Goal: Task Accomplishment & Management: Complete application form

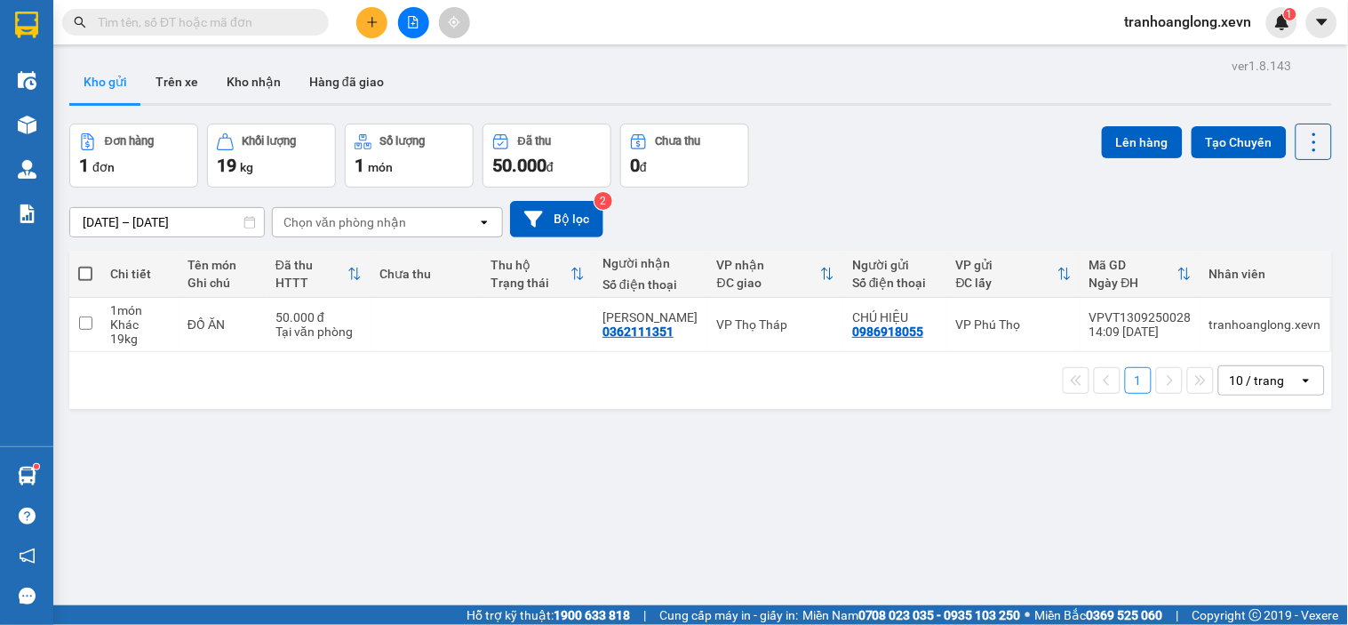
click at [373, 16] on icon "plus" at bounding box center [372, 22] width 12 height 12
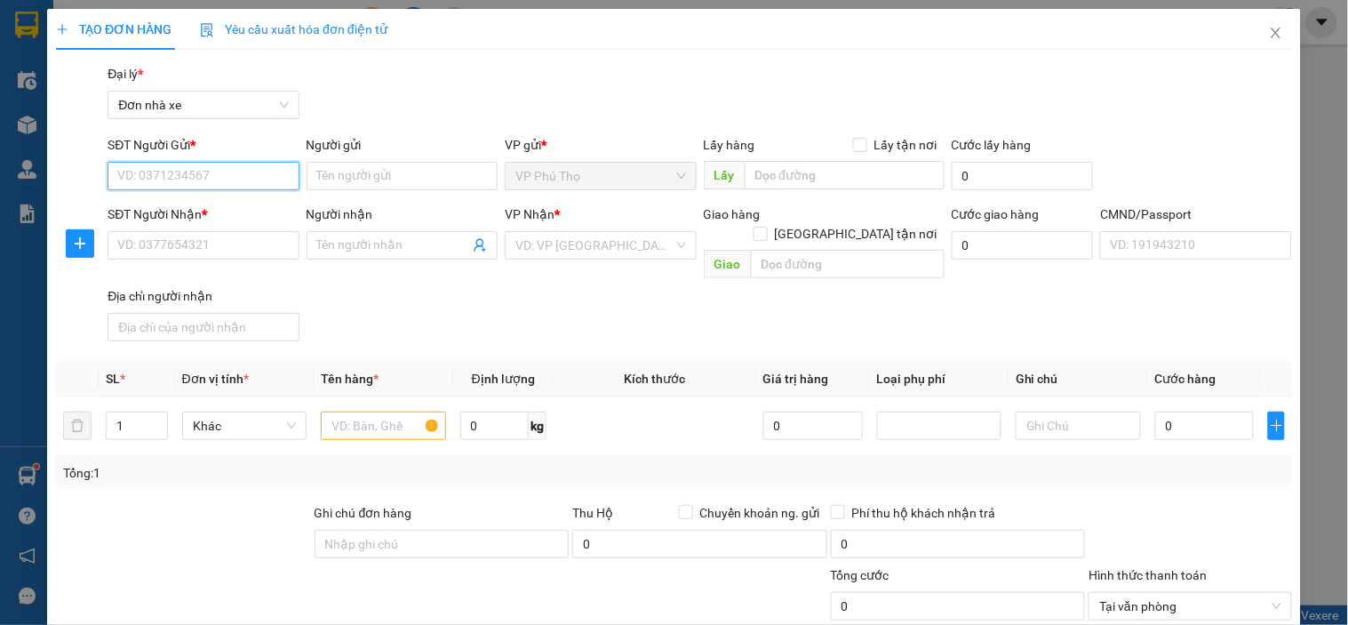
click at [184, 166] on input "SĐT Người Gửi *" at bounding box center [203, 176] width 191 height 28
click at [494, 412] on input "0" at bounding box center [494, 426] width 69 height 28
type input "37"
click at [256, 184] on input "SĐT Người Gửi *" at bounding box center [203, 176] width 191 height 28
type input "0913567113"
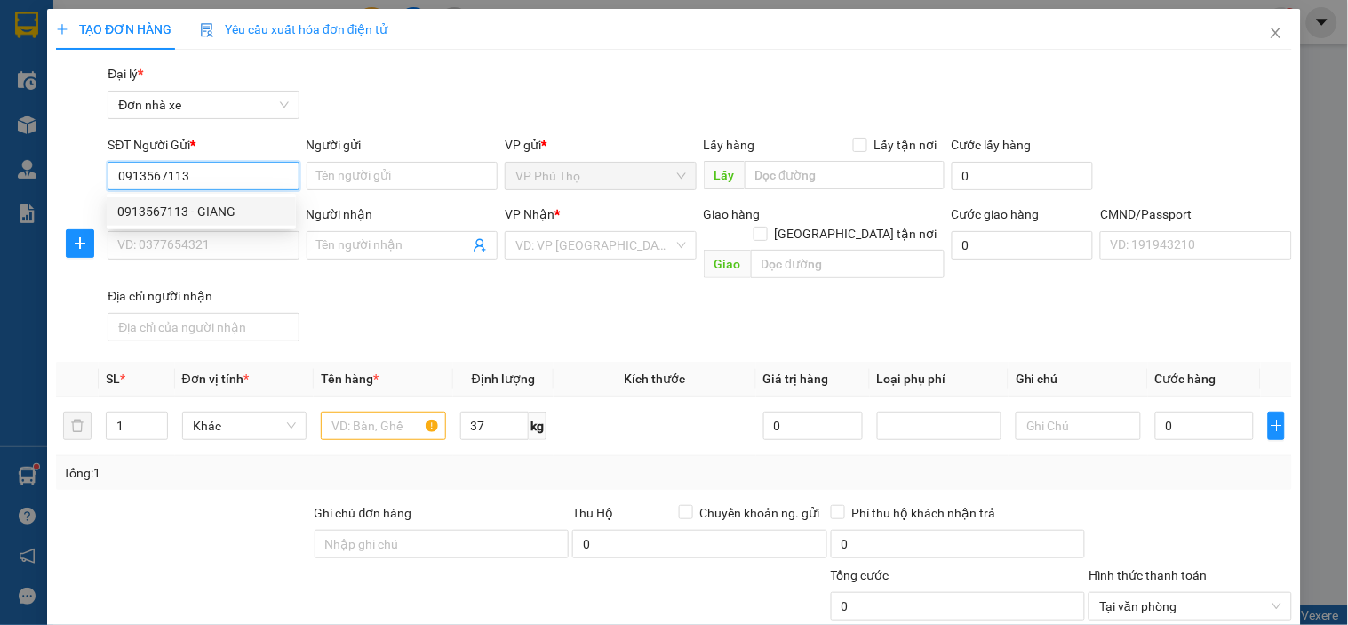
click at [234, 209] on div "0913567113 - GIANG" at bounding box center [201, 212] width 168 height 20
type input "GIANG"
type input "0966299531"
type input "ÁNH"
type input "025301008146 [PERSON_NAME] 2001"
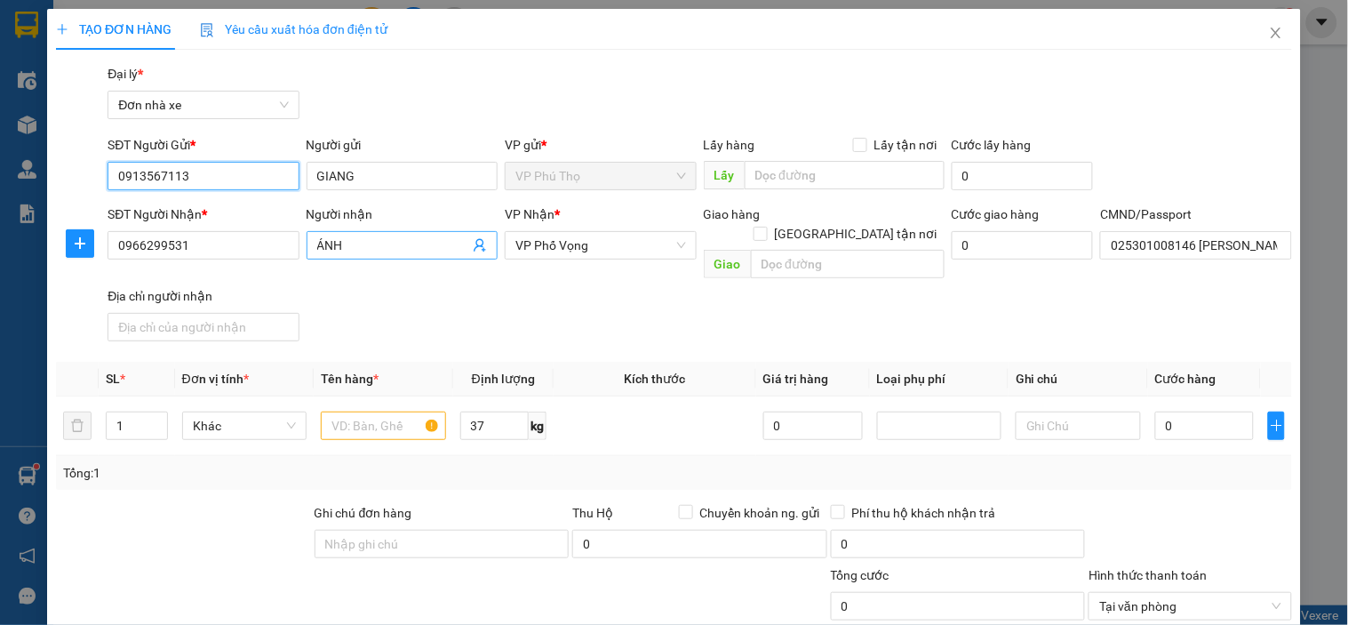
type input "0913567113"
click at [474, 249] on icon "user-add" at bounding box center [480, 245] width 12 height 13
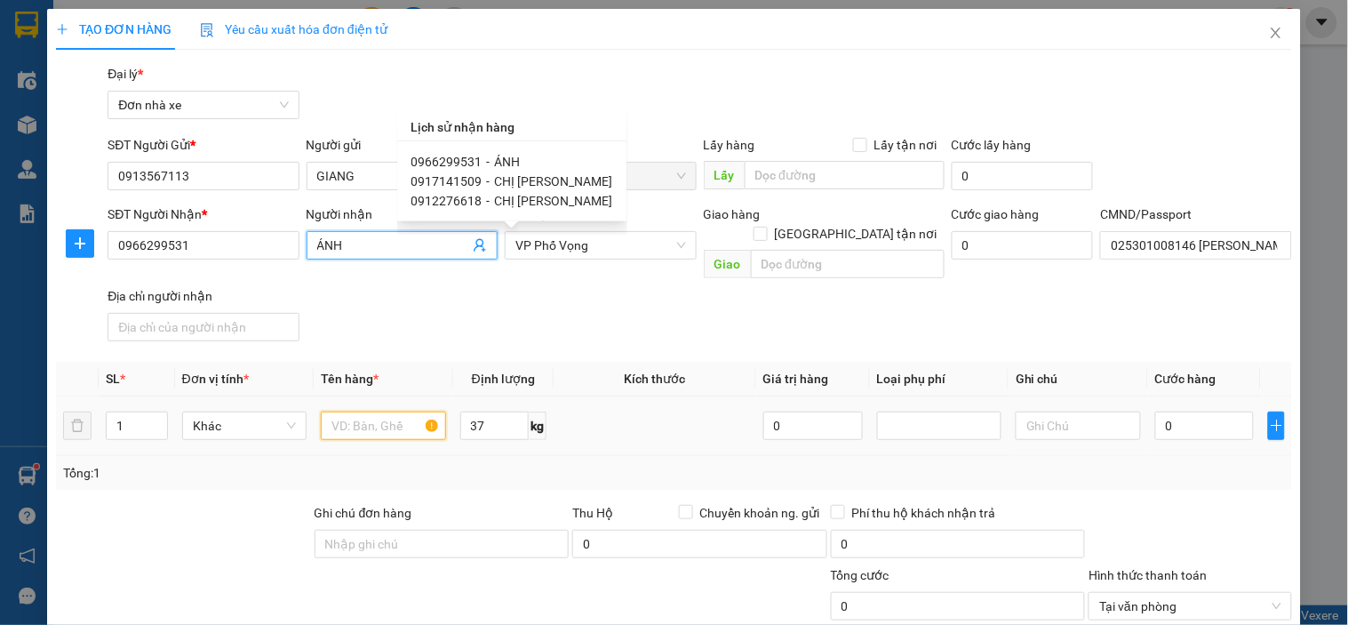
click at [347, 412] on input "text" at bounding box center [383, 426] width 124 height 28
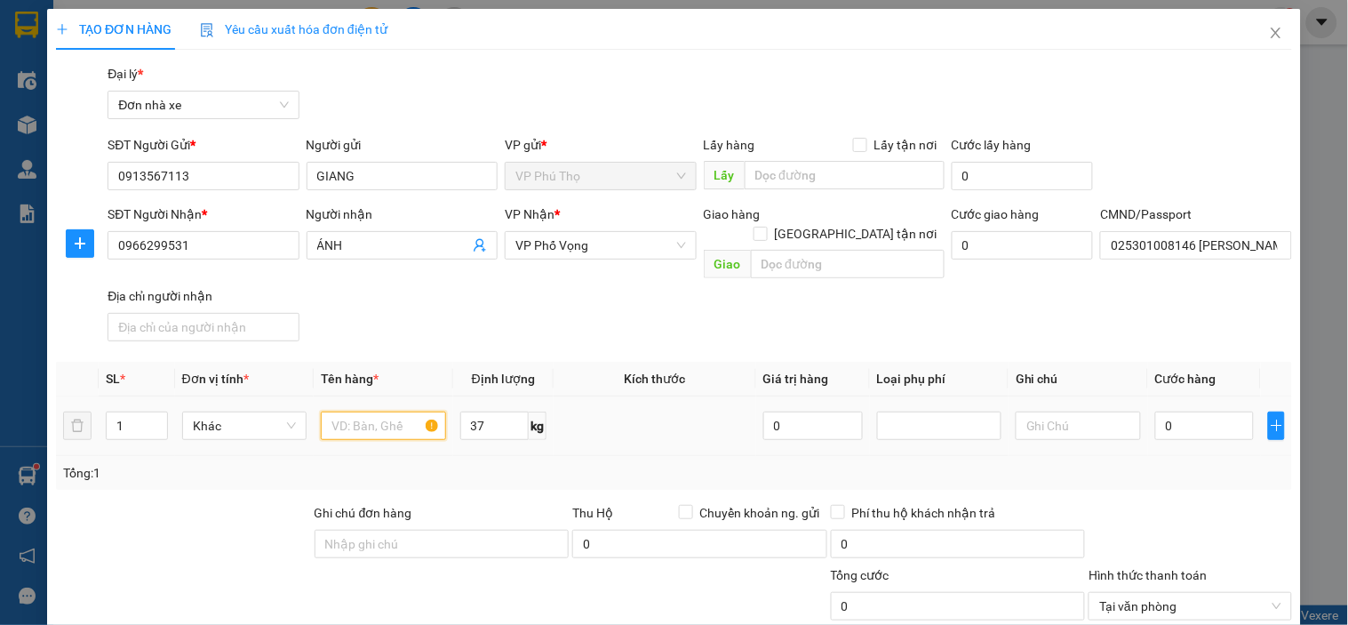
type input "O"
type input "Ô"
type input "ỐNG ĐỒNG + TRE"
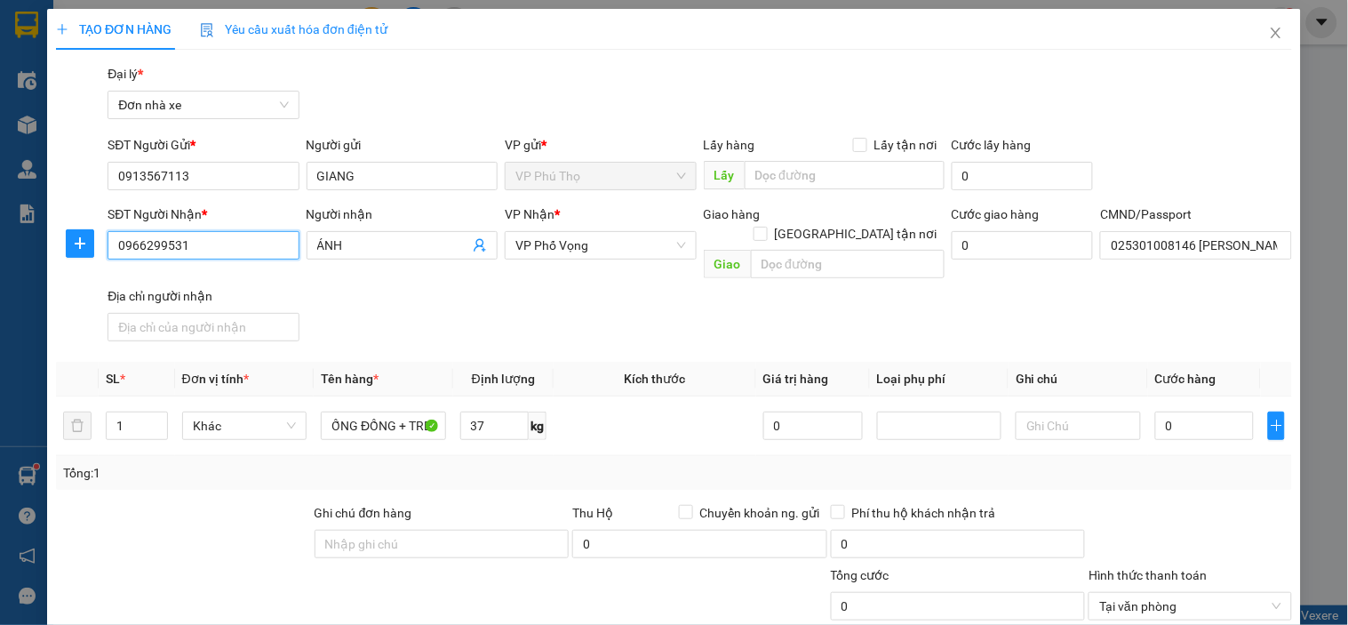
click at [212, 253] on input "0966299531" at bounding box center [203, 245] width 191 height 28
drag, startPoint x: 212, startPoint y: 253, endPoint x: 120, endPoint y: 240, distance: 92.5
click at [120, 240] on input "0966299531" at bounding box center [203, 245] width 191 height 28
type input "0912276618"
click at [282, 283] on div "0912276618 - [PERSON_NAME]" at bounding box center [204, 281] width 175 height 20
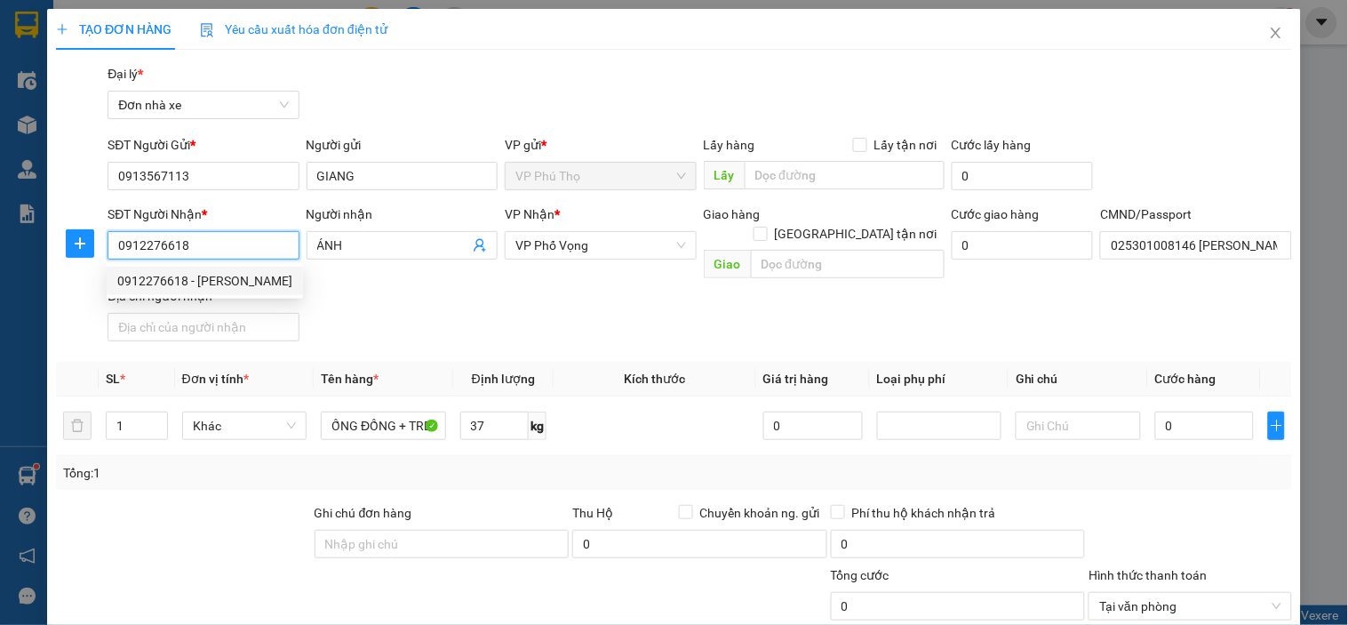
type input "[PERSON_NAME]"
type input "1"
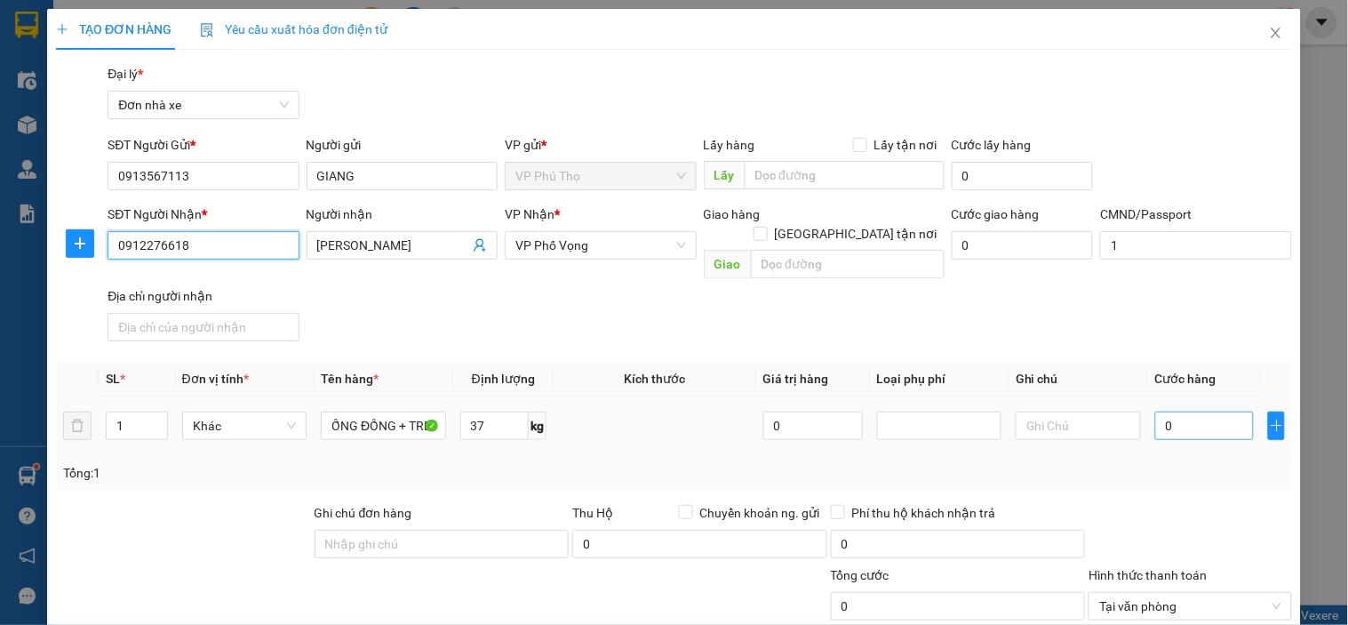
type input "0912276618"
click at [1180, 412] on input "0" at bounding box center [1206, 426] width 100 height 28
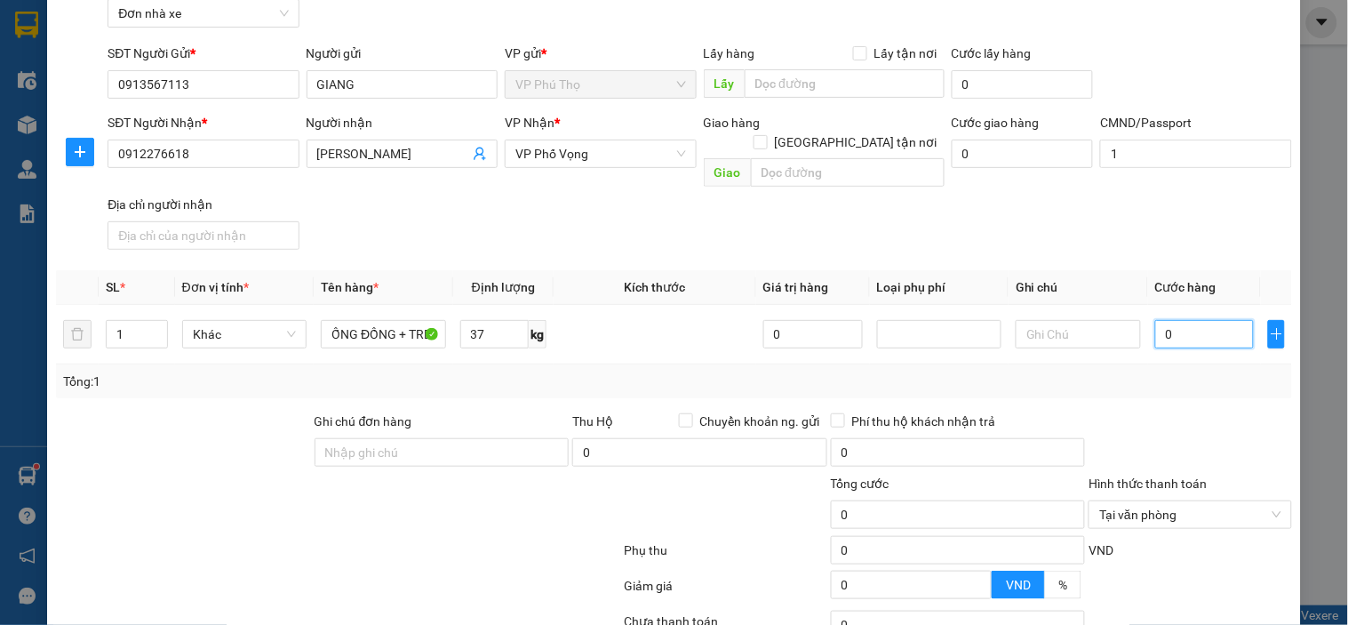
scroll to position [197, 0]
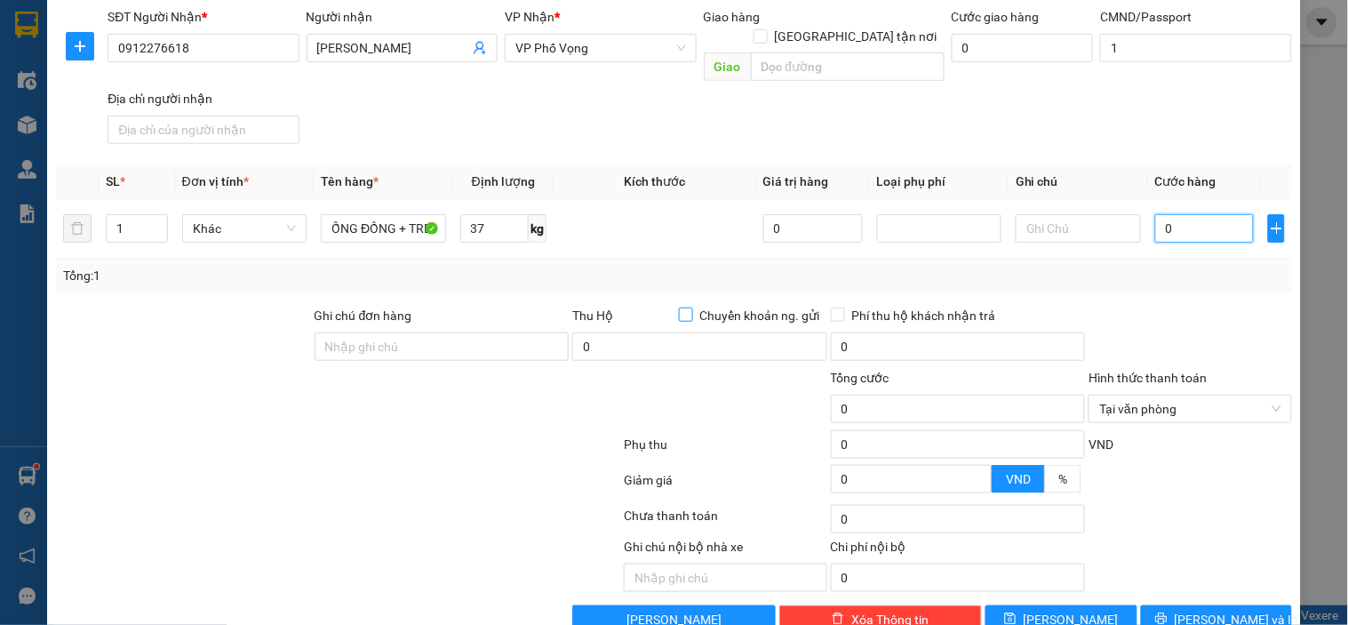
type input "06"
type input "6"
type input "060"
type input "60"
drag, startPoint x: 1180, startPoint y: 213, endPoint x: 1017, endPoint y: 245, distance: 165.8
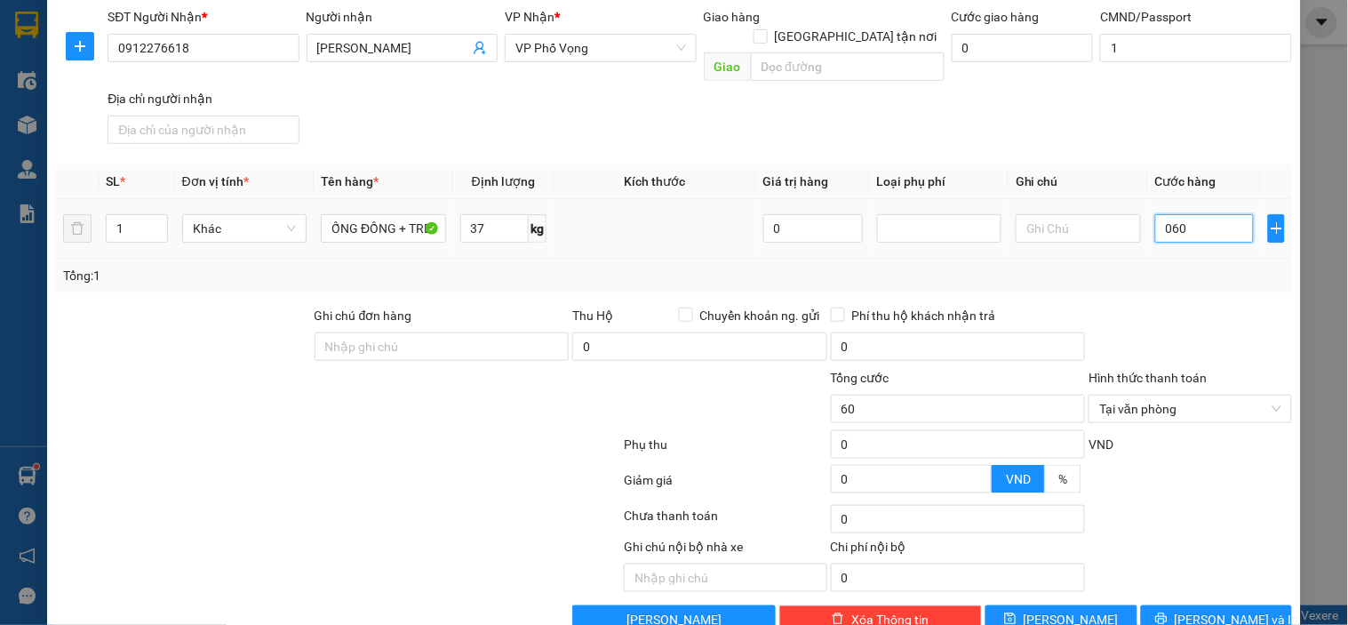
click at [1017, 245] on div "SL * Đơn vị tính * Tên hàng * Định lượng Kích thước Giá trị hàng Loại phụ phí G…" at bounding box center [674, 228] width 1236 height 128
type input "6"
type input "60"
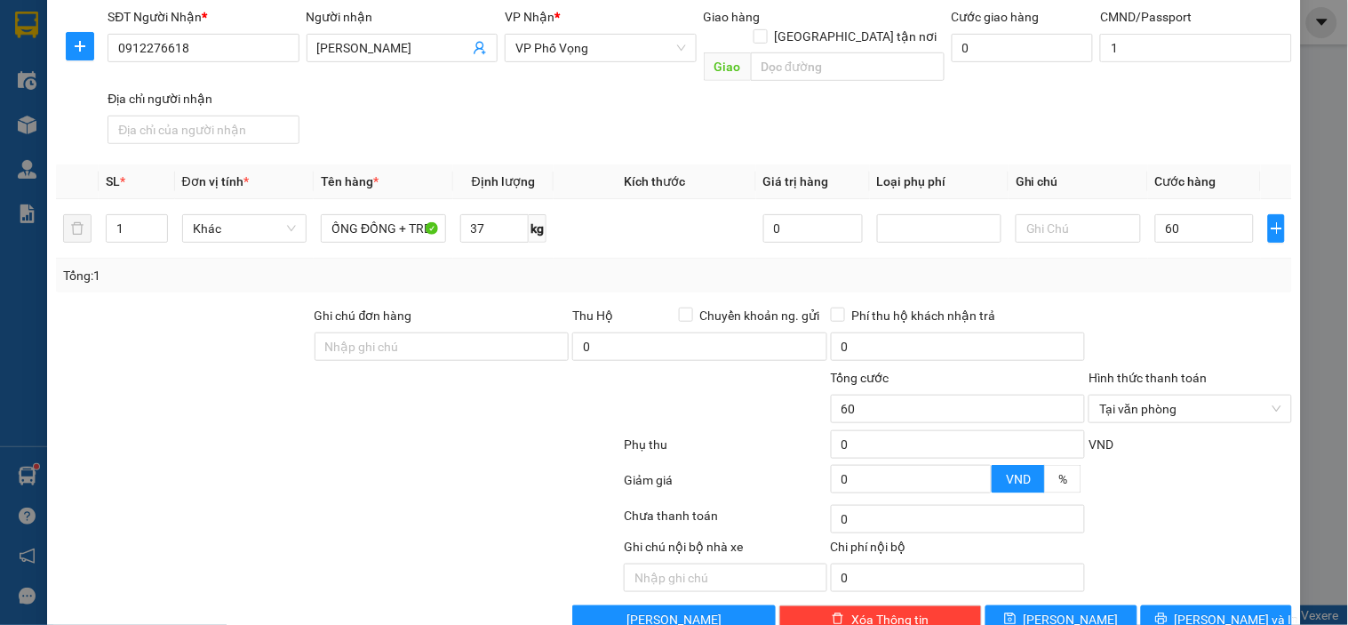
type input "60.000"
click at [1087, 266] on div "Tổng: 1" at bounding box center [674, 276] width 1222 height 20
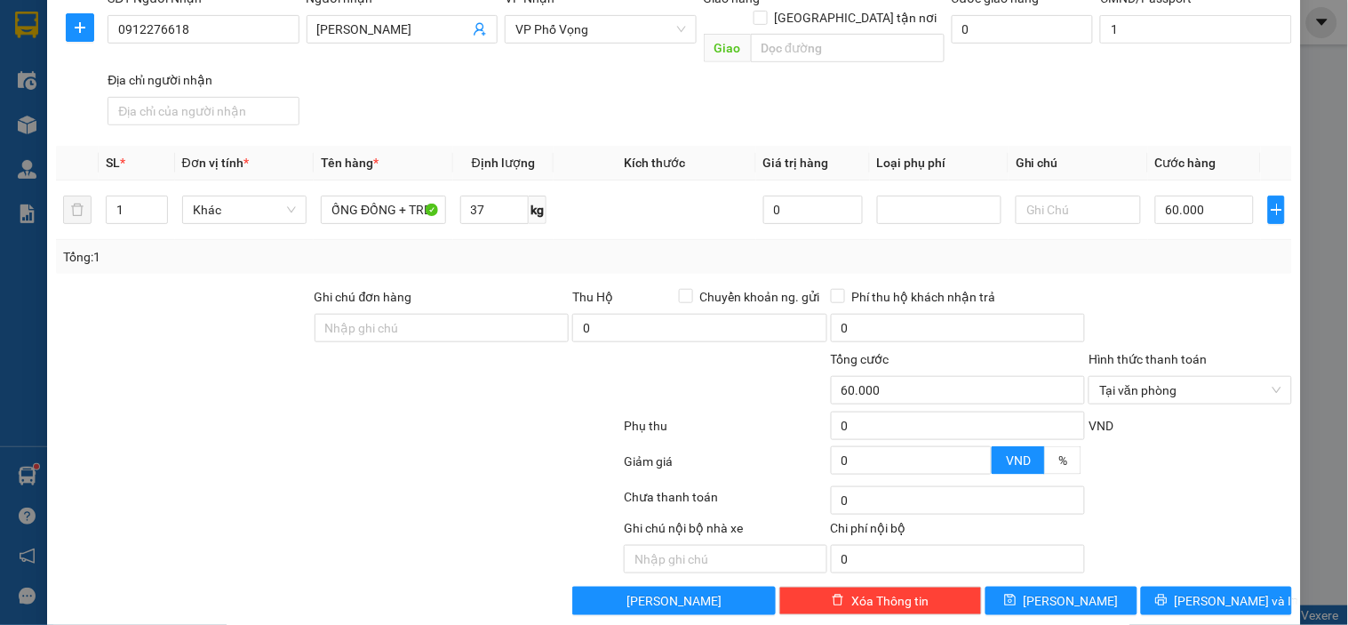
scroll to position [220, 0]
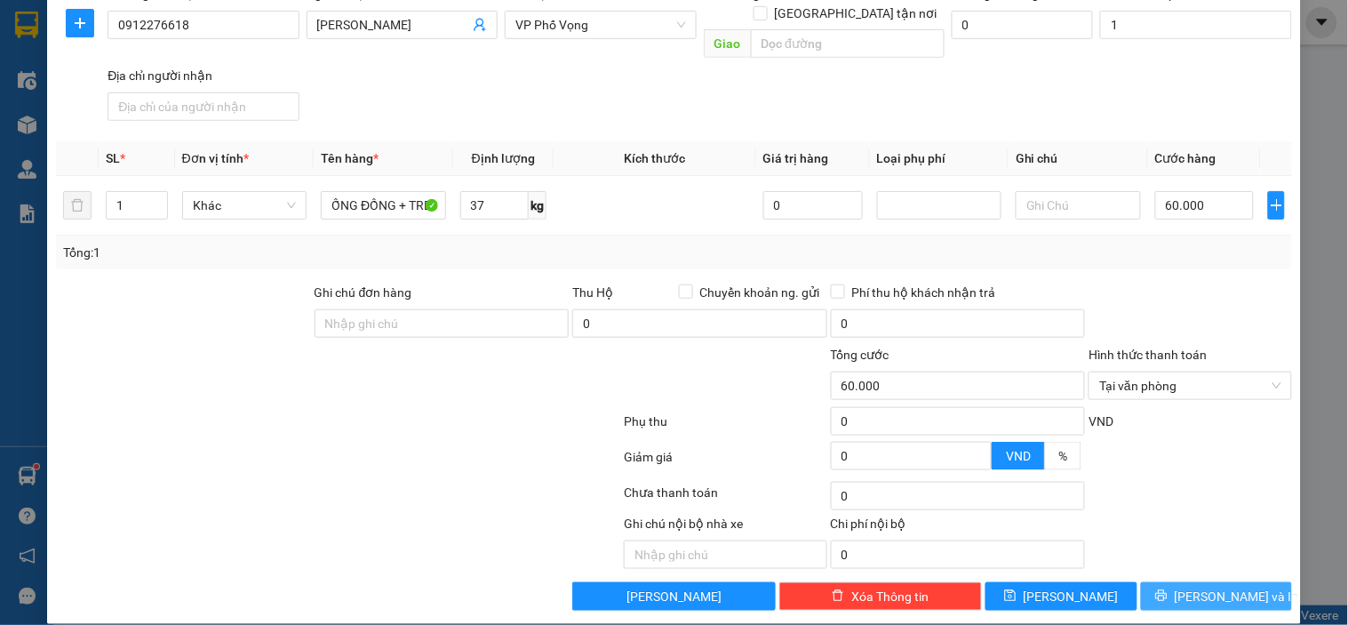
click at [1200, 587] on span "[PERSON_NAME] và In" at bounding box center [1237, 597] width 124 height 20
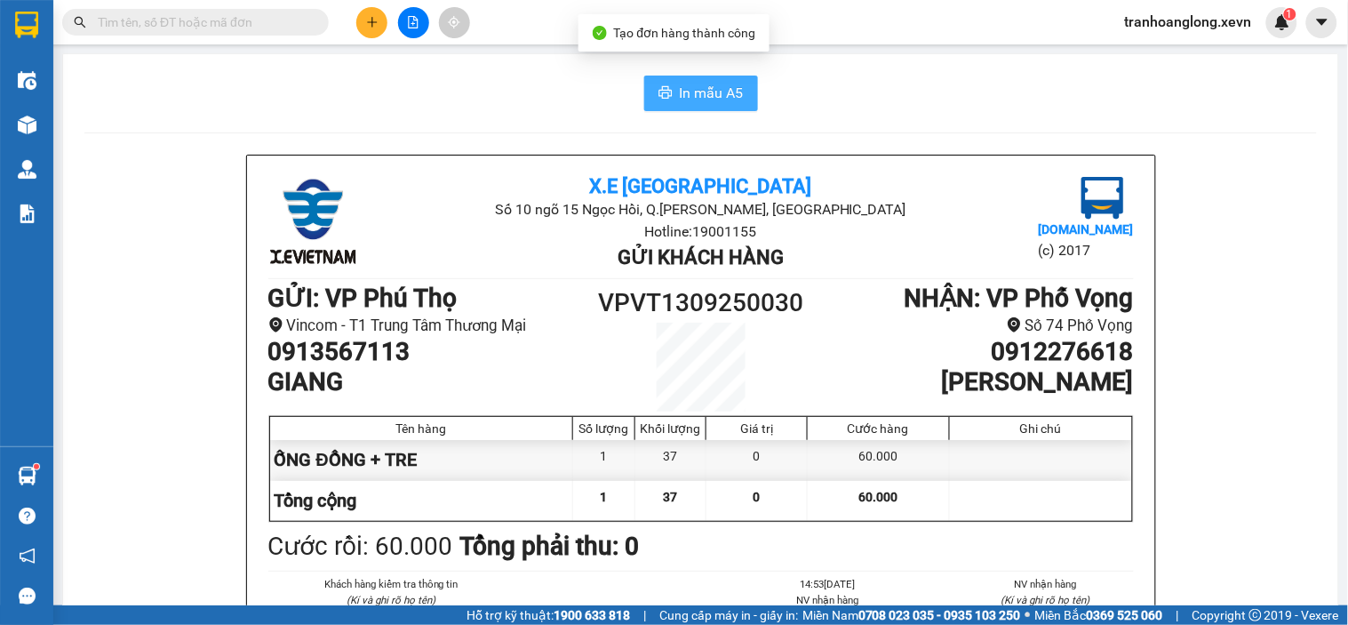
click at [680, 91] on span "In mẫu A5" at bounding box center [712, 93] width 64 height 22
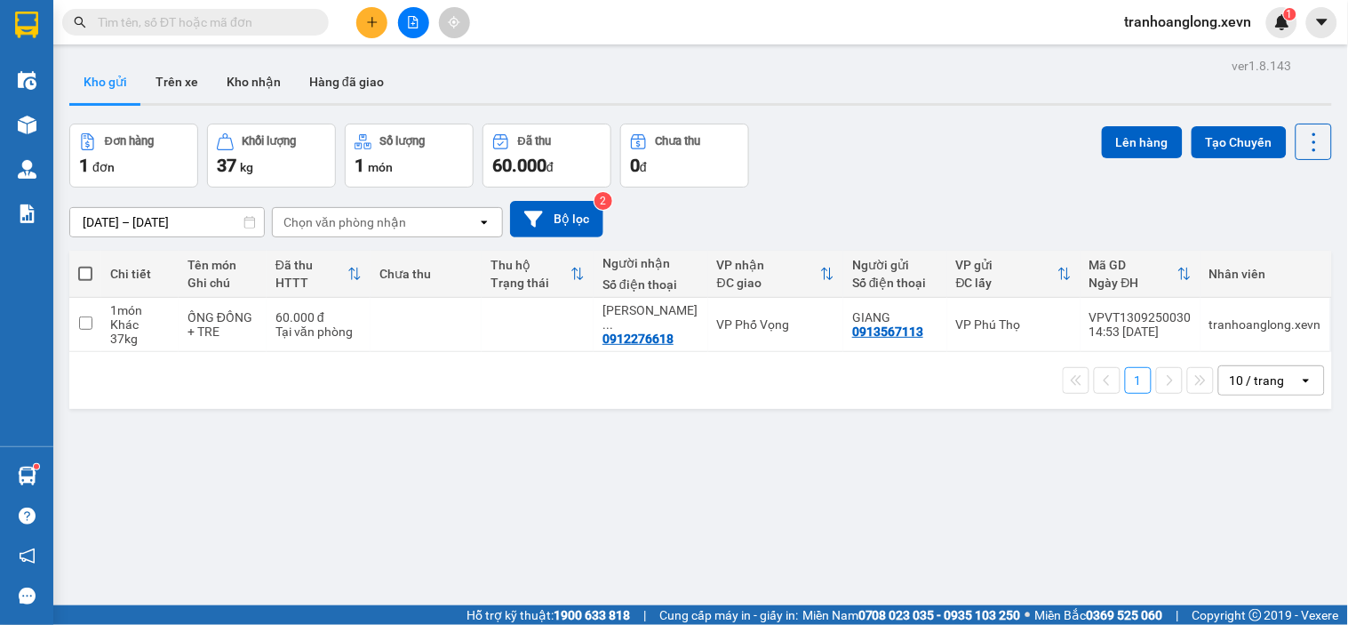
click at [378, 20] on icon "plus" at bounding box center [372, 22] width 12 height 12
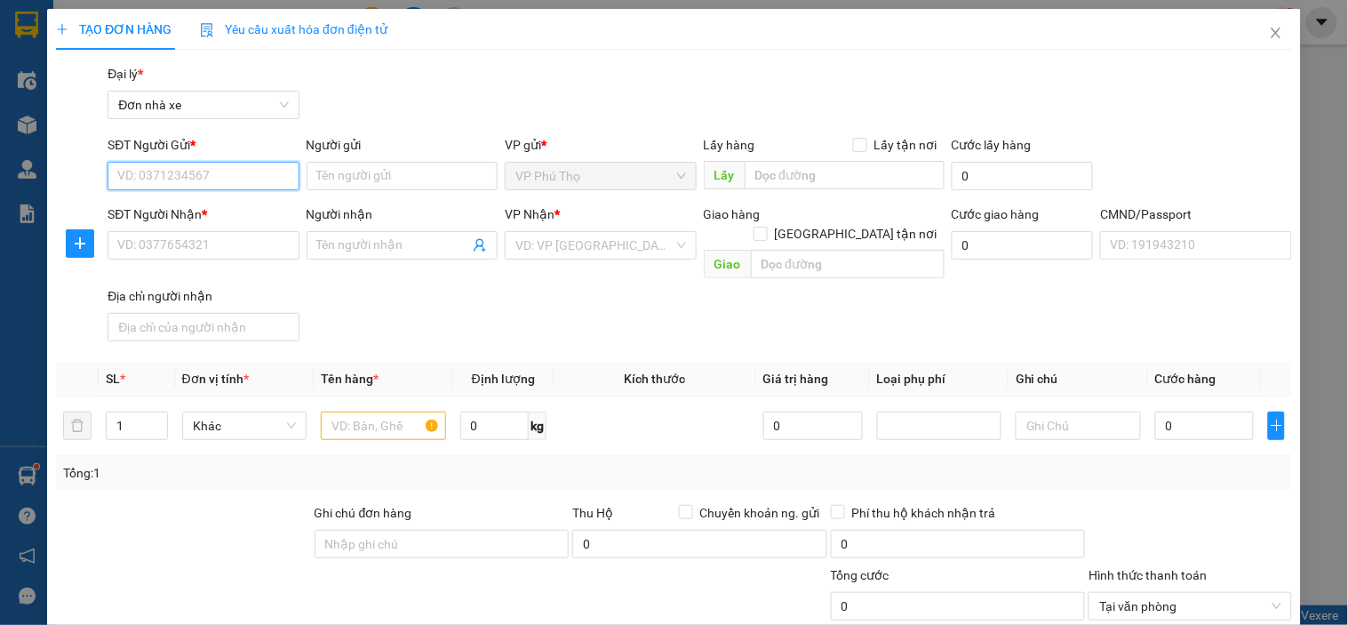
click at [231, 172] on input "SĐT Người Gửi *" at bounding box center [203, 176] width 191 height 28
type input "0985439009"
click at [240, 211] on div "0985439009 - CÔ HƯƠNG" at bounding box center [201, 212] width 168 height 20
type input "CÔ HƯƠNG"
type input "0969839189"
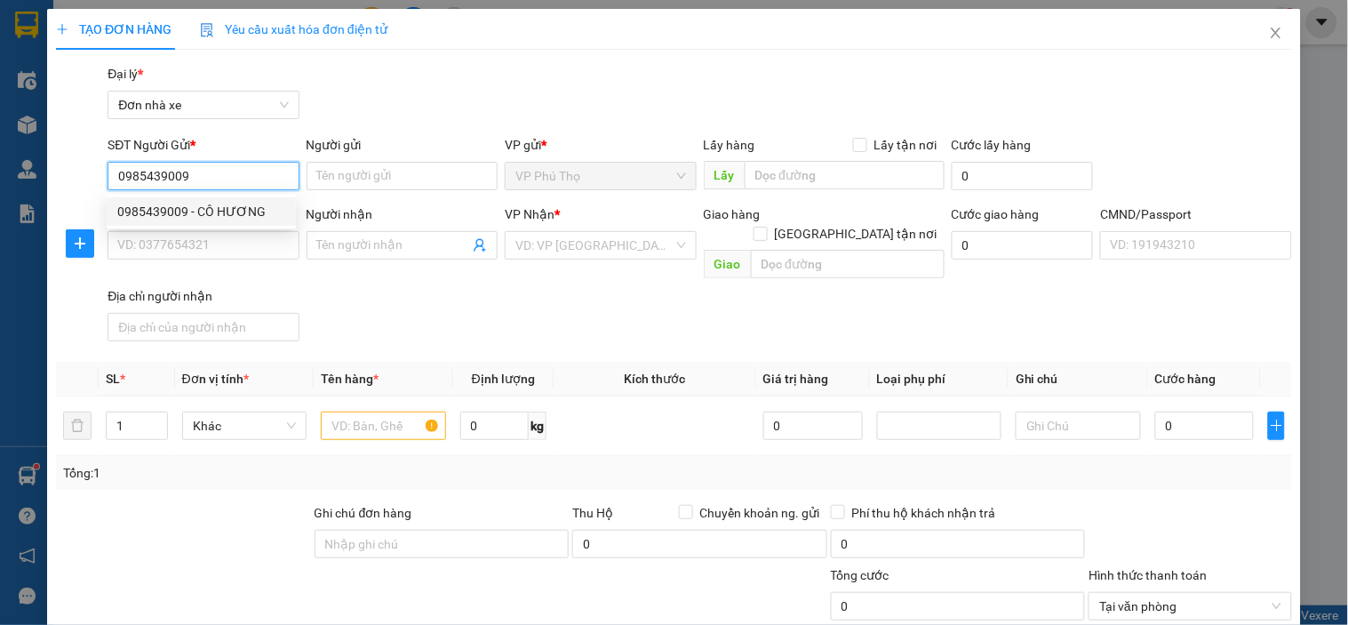
type input "HÀ"
type input "031081010878 [PERSON_NAME]"
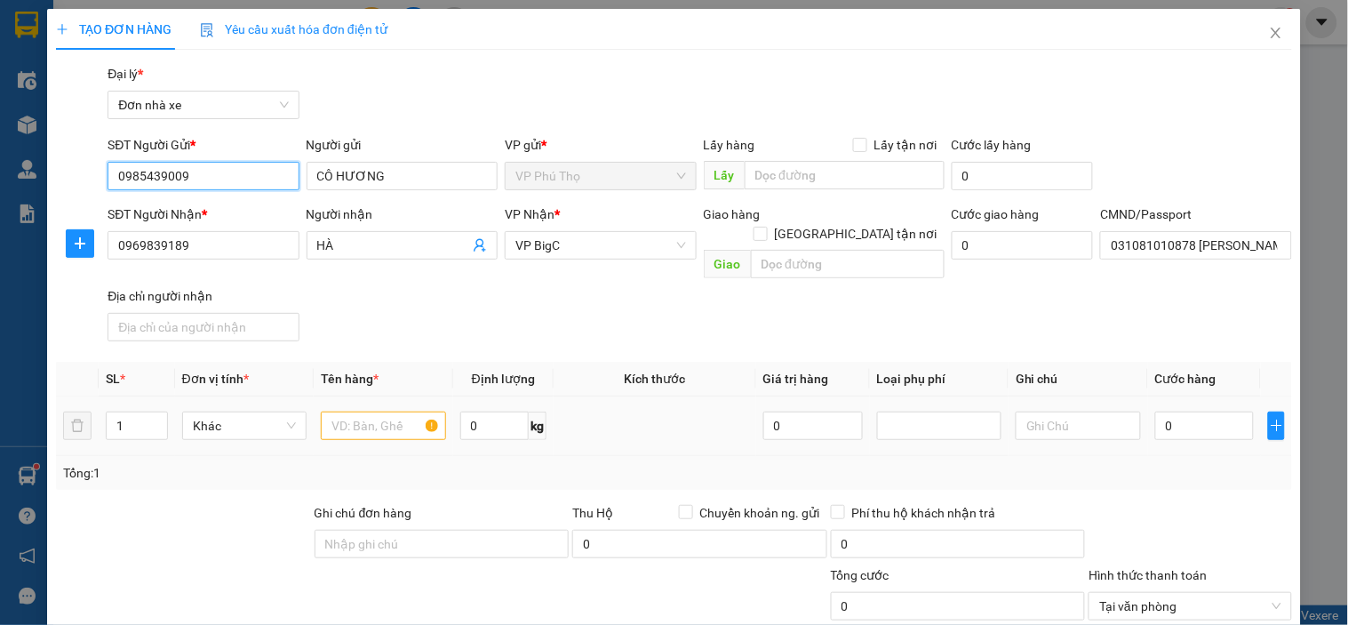
type input "0985439009"
click at [350, 412] on input "text" at bounding box center [383, 426] width 124 height 28
type input "D"
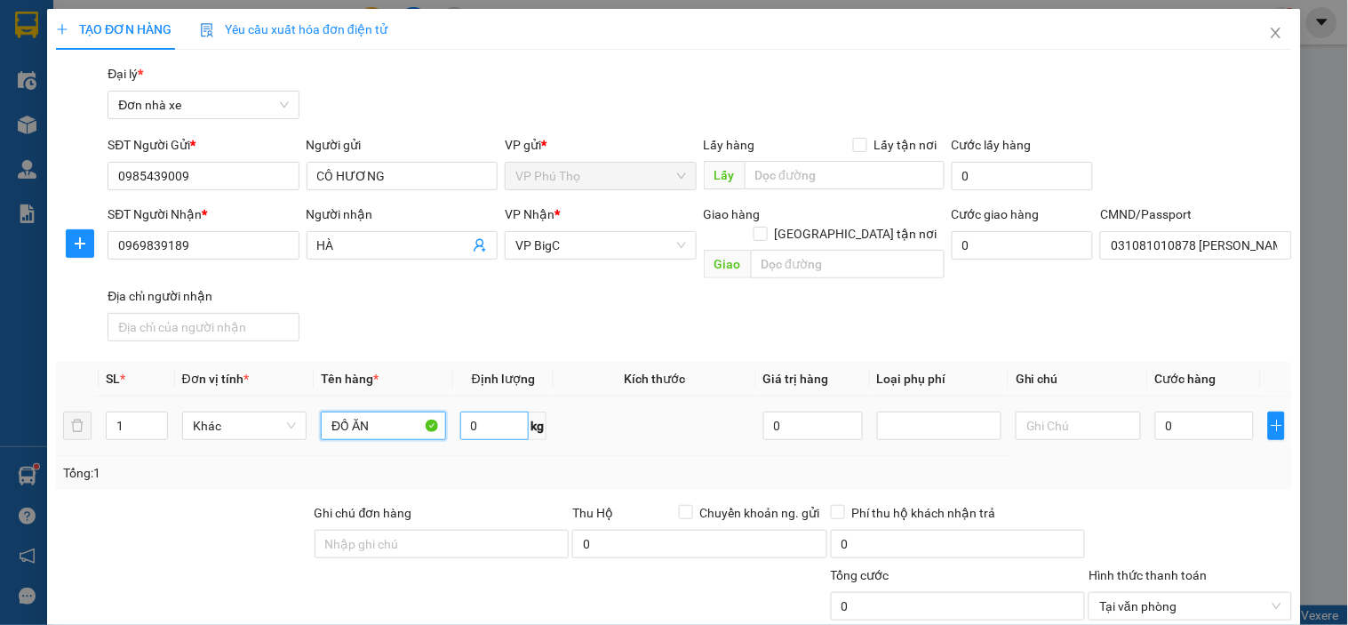
type input "ĐỒ ĂN"
click at [475, 412] on input "0" at bounding box center [494, 426] width 69 height 28
type input "8"
click at [1206, 412] on input "0" at bounding box center [1206, 426] width 100 height 28
type input "3"
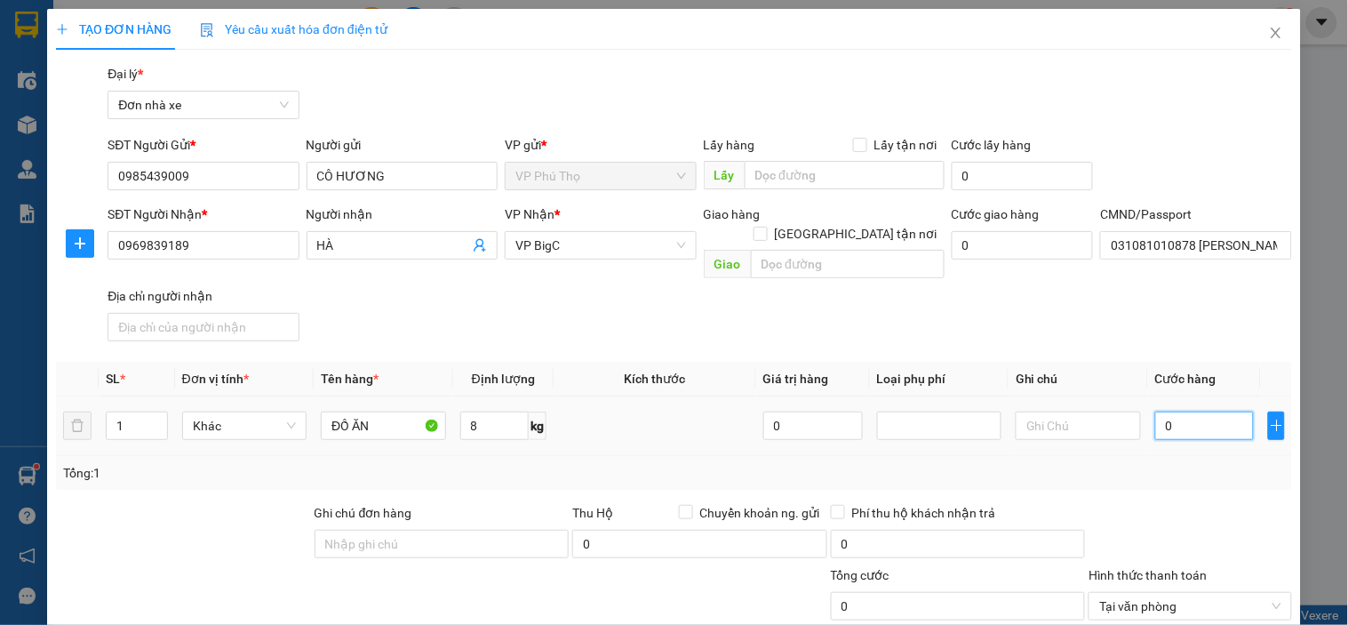
type input "3"
type input "30"
type input "30.000"
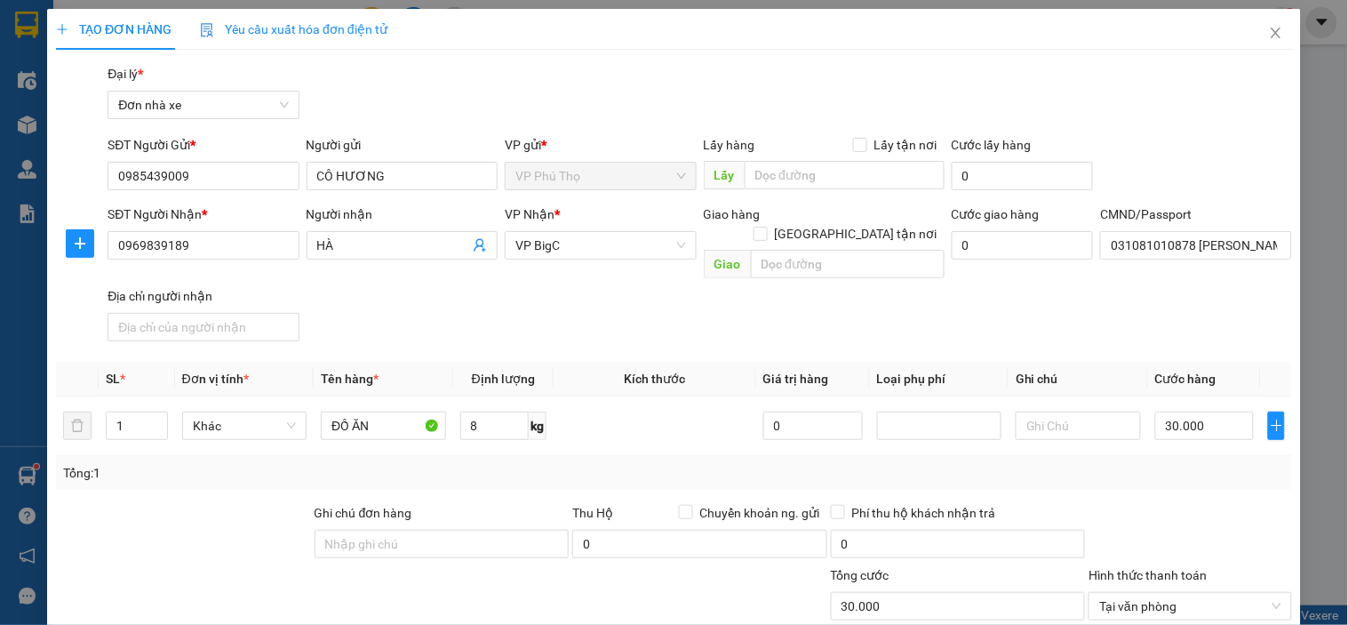
click at [1114, 300] on div "SĐT Người Nhận * 0969839189 Người nhận HÀ VP Nhận * VP BigC Giao hàng Giao tận …" at bounding box center [700, 276] width 1192 height 144
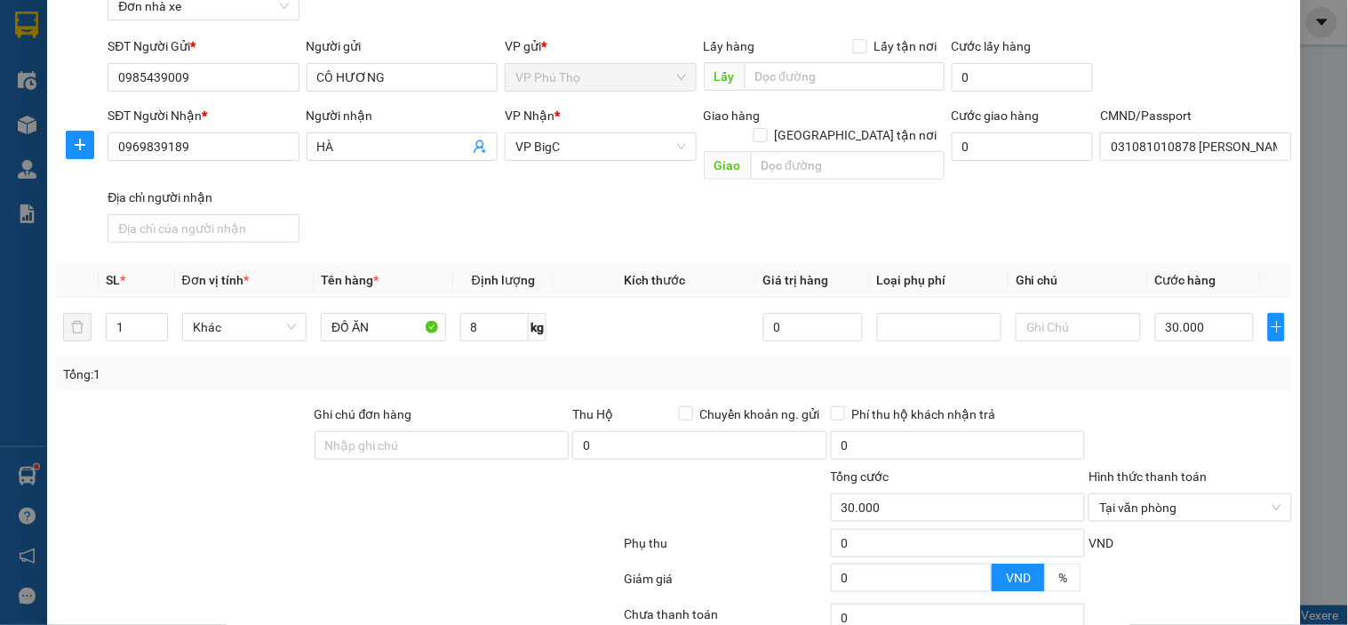
scroll to position [220, 0]
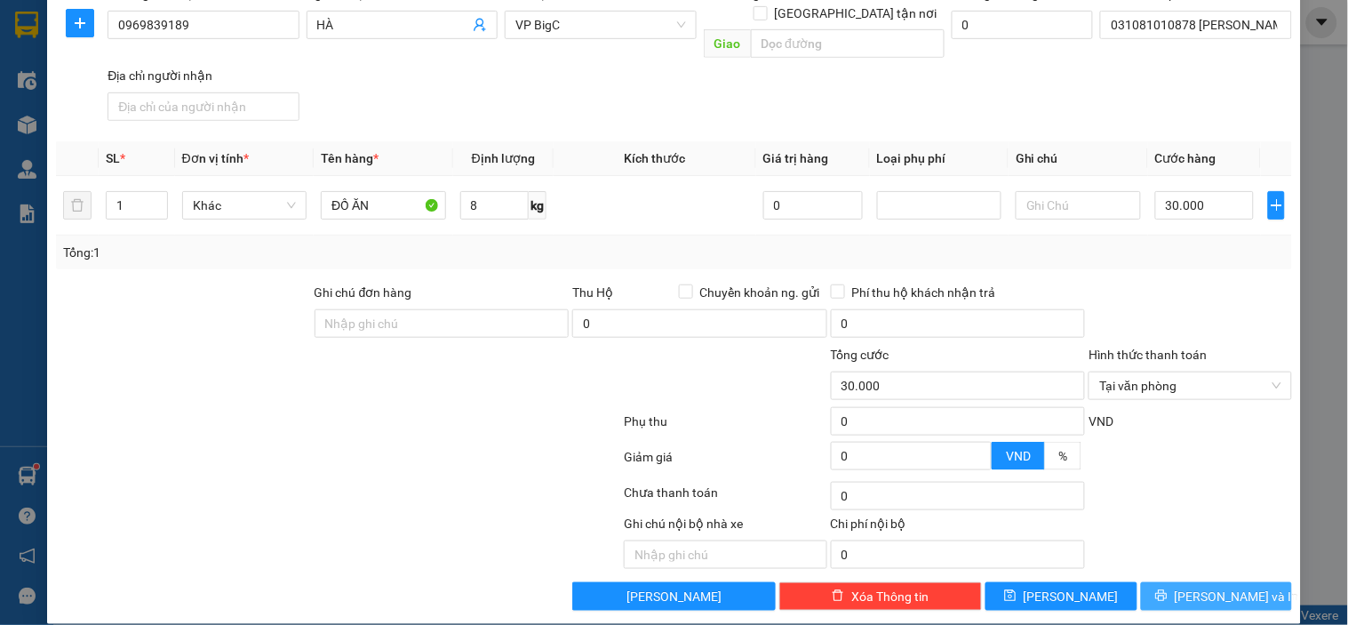
click at [1201, 587] on span "[PERSON_NAME] và In" at bounding box center [1237, 597] width 124 height 20
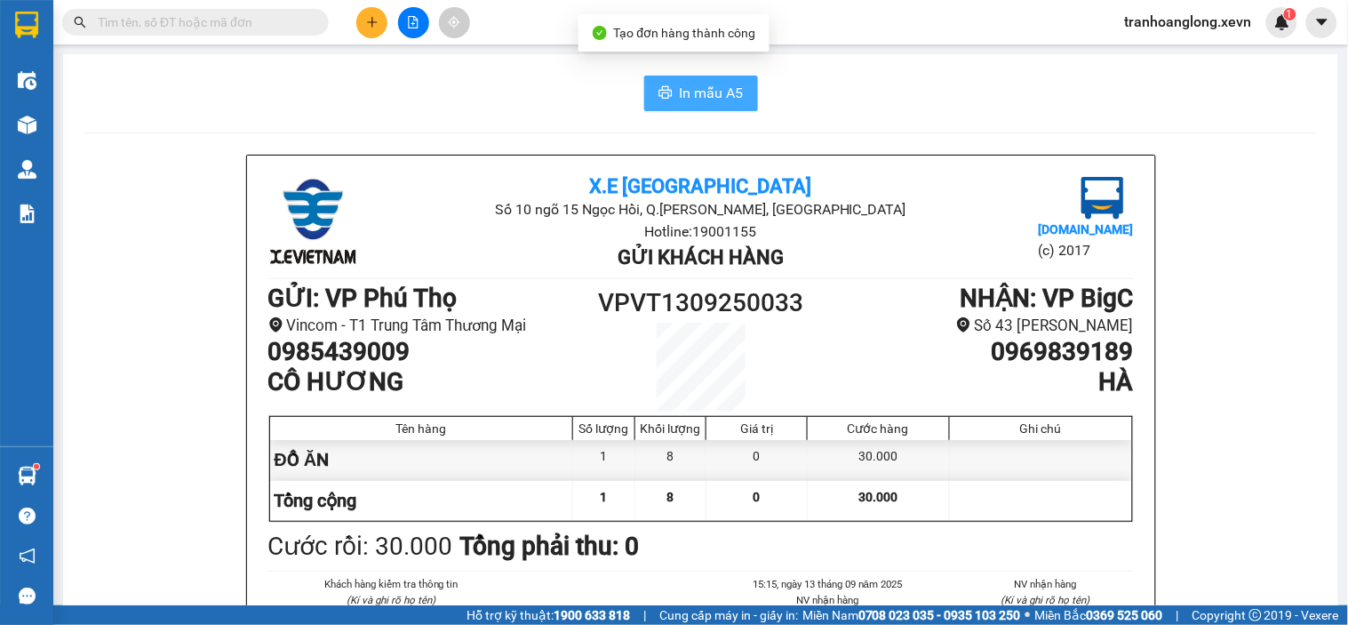
click at [715, 86] on span "In mẫu A5" at bounding box center [712, 93] width 64 height 22
